Goal: Task Accomplishment & Management: Manage account settings

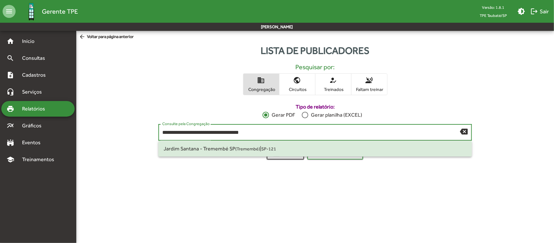
drag, startPoint x: 293, startPoint y: 132, endPoint x: 173, endPoint y: 125, distance: 120.0
click at [173, 124] on div "**********" at bounding box center [311, 132] width 298 height 18
type input "*"
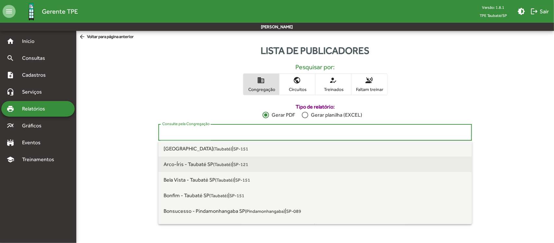
click at [225, 162] on small "(Taubaté)" at bounding box center [222, 164] width 19 height 5
type input "**********"
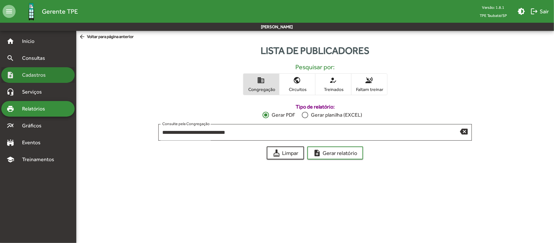
click at [52, 72] on span "Cadastros" at bounding box center [36, 75] width 36 height 8
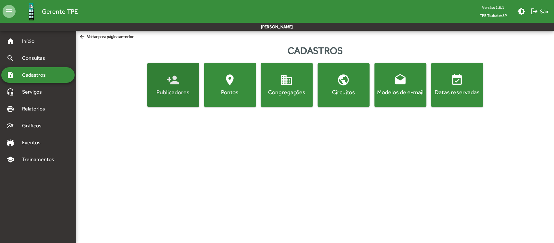
click at [176, 98] on button "person_add Publicadores" at bounding box center [173, 85] width 52 height 44
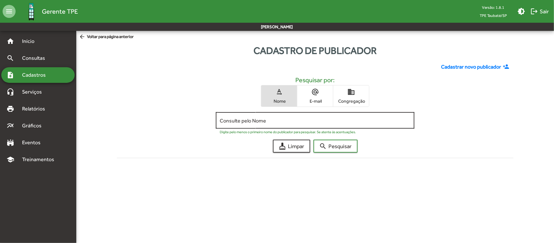
click at [338, 115] on div "Consulte pelo Nome" at bounding box center [315, 120] width 191 height 18
click at [350, 97] on span "domain Congregação" at bounding box center [351, 95] width 36 height 21
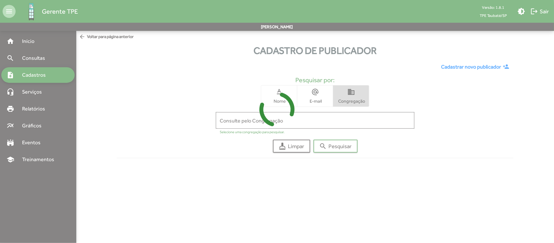
click at [344, 119] on icon at bounding box center [277, 109] width 554 height 49
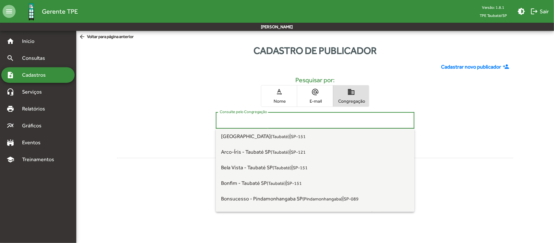
click at [349, 121] on input "Consulte pelo Congregação" at bounding box center [315, 121] width 191 height 6
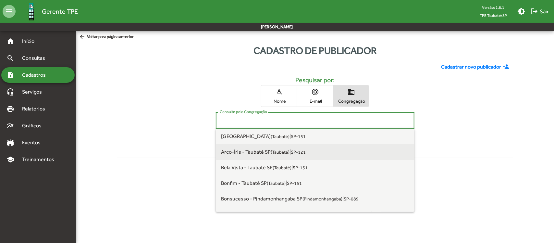
click at [274, 154] on small "(Taubaté)" at bounding box center [280, 151] width 19 height 5
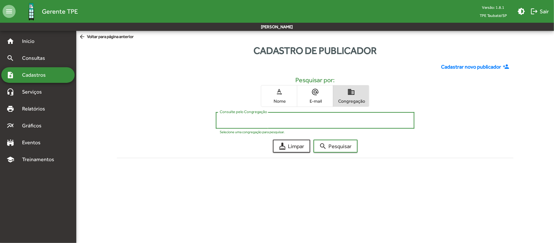
type input "**********"
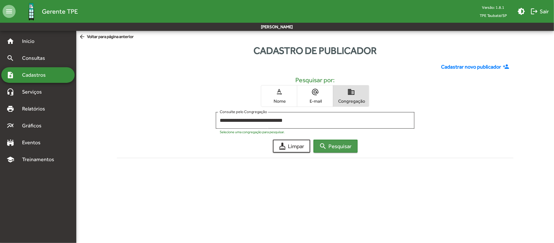
click at [352, 149] on span "search Pesquisar" at bounding box center [335, 146] width 32 height 12
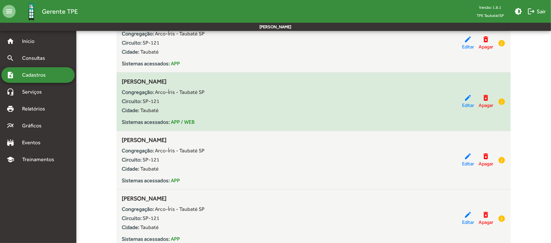
scroll to position [1826, 0]
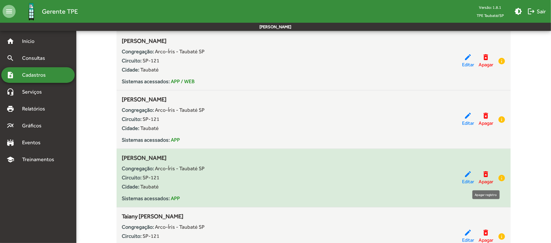
click at [486, 177] on mat-icon "delete_forever" at bounding box center [486, 174] width 8 height 8
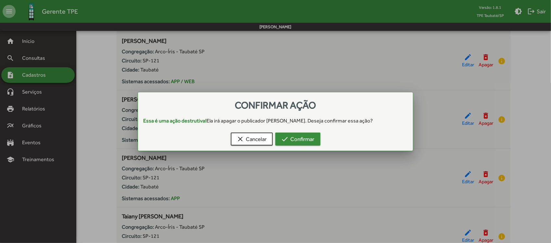
click at [312, 144] on span "check Confirmar" at bounding box center [297, 139] width 33 height 12
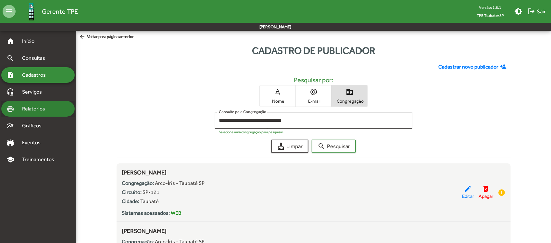
click at [38, 111] on span "Relatórios" at bounding box center [35, 109] width 35 height 8
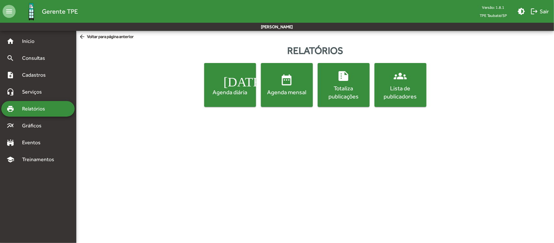
click at [394, 96] on div "Lista de publicadores" at bounding box center [400, 92] width 49 height 16
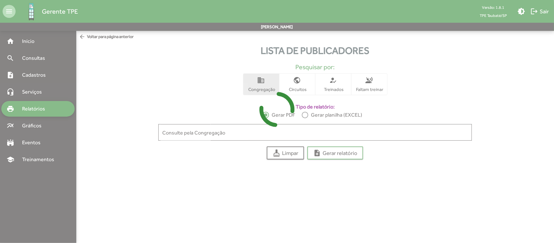
click at [376, 84] on div at bounding box center [277, 121] width 554 height 243
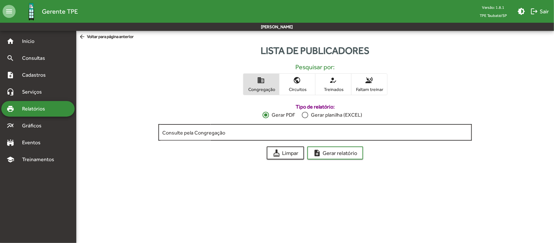
click at [205, 136] on div "Consulte pela Congregação" at bounding box center [315, 132] width 306 height 18
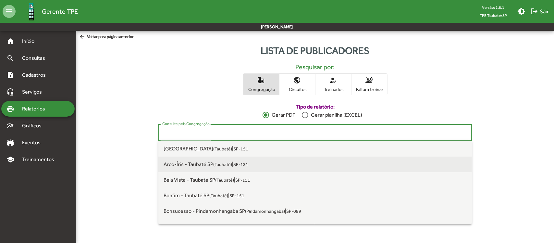
click at [211, 163] on span "Arco-Íris - Taubaté SP ([GEOGRAPHIC_DATA])" at bounding box center [198, 164] width 69 height 6
type input "**********"
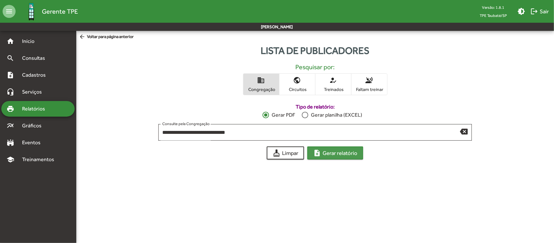
click at [342, 155] on span "note_add Gerar relatório" at bounding box center [335, 153] width 44 height 12
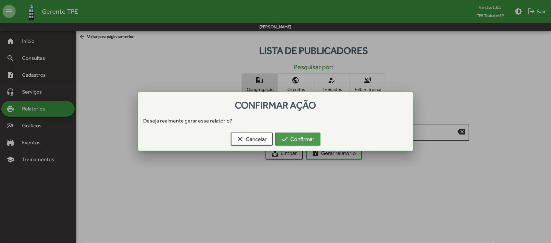
click at [300, 140] on span "check Confirmar" at bounding box center [297, 139] width 33 height 12
